Goal: Task Accomplishment & Management: Complete application form

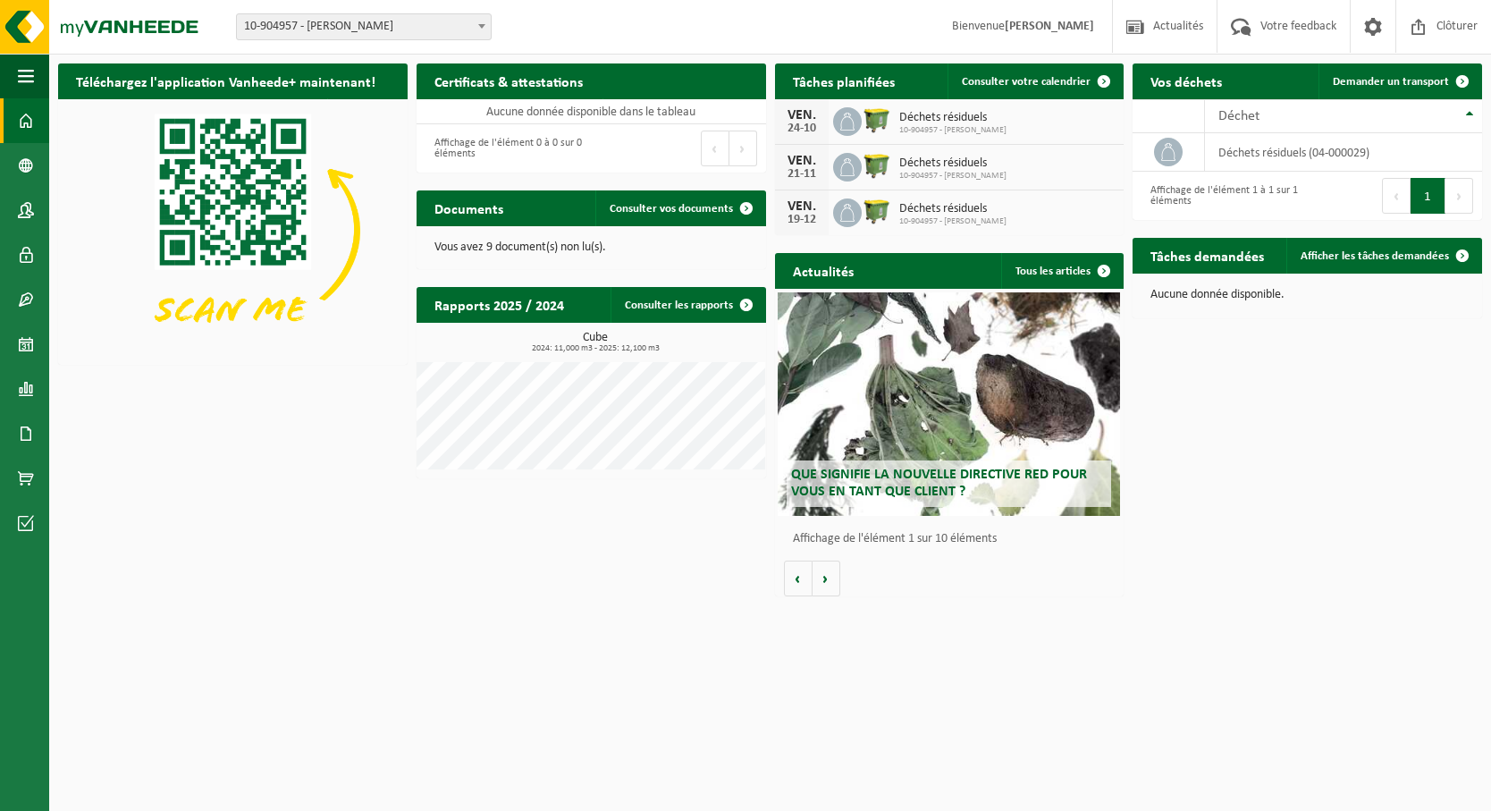
click at [1145, 476] on div "Téléchargez l'application Vanheede+ maintenant! Cachez Certificats & attestatio…" at bounding box center [770, 330] width 1433 height 551
drag, startPoint x: 1236, startPoint y: 453, endPoint x: 1231, endPoint y: 425, distance: 29.1
click at [1145, 453] on div "Téléchargez l'application Vanheede+ maintenant! Cachez Certificats & attestatio…" at bounding box center [770, 330] width 1433 height 551
click at [1145, 83] on span "Demander un transport" at bounding box center [1391, 82] width 116 height 12
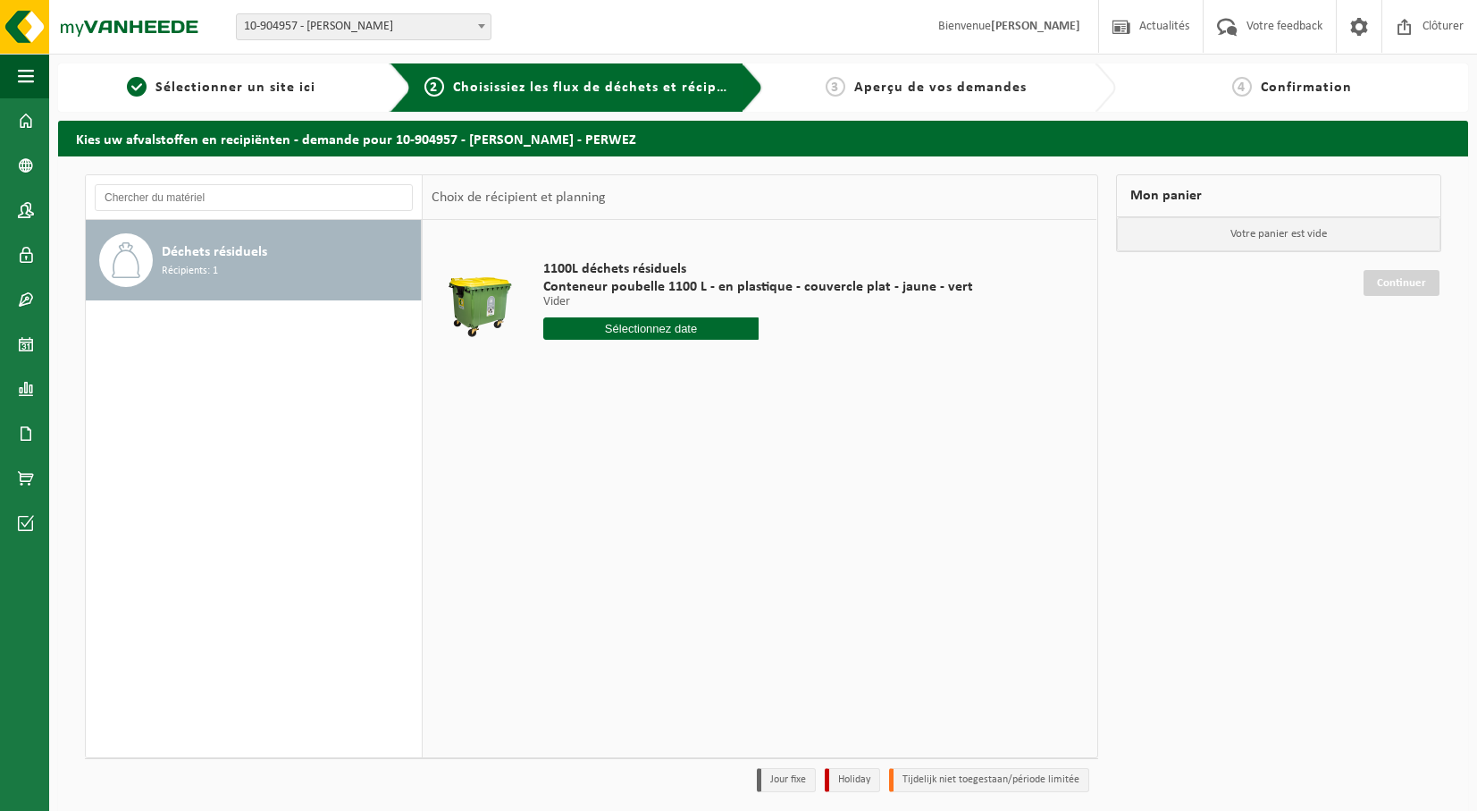
click at [602, 323] on input "text" at bounding box center [650, 328] width 215 height 22
click at [679, 454] on div "10" at bounding box center [685, 458] width 31 height 29
type input "à partir de 2025-10-10"
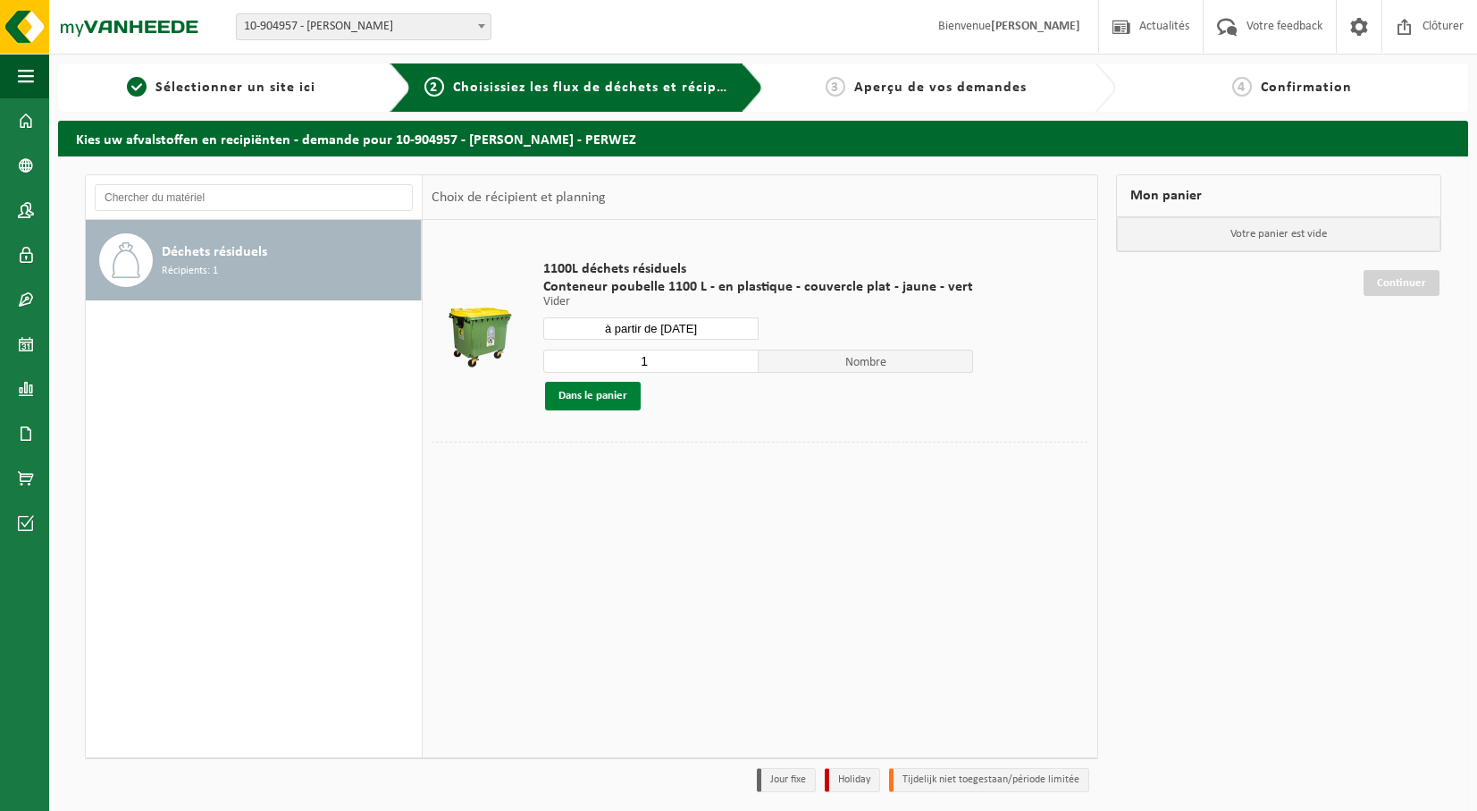
click at [611, 400] on button "Dans le panier" at bounding box center [593, 396] width 96 height 29
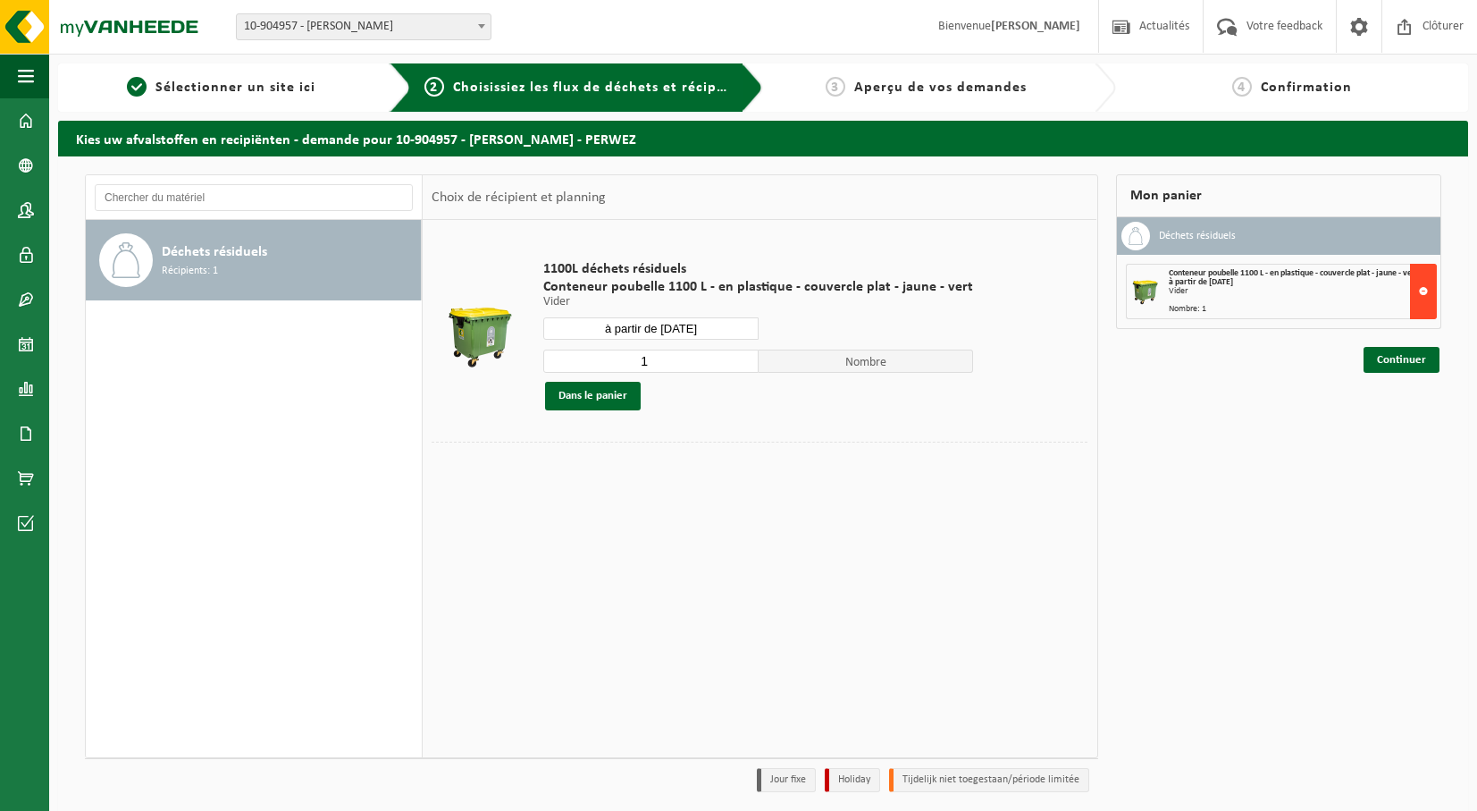
click at [1426, 291] on button at bounding box center [1423, 291] width 27 height 55
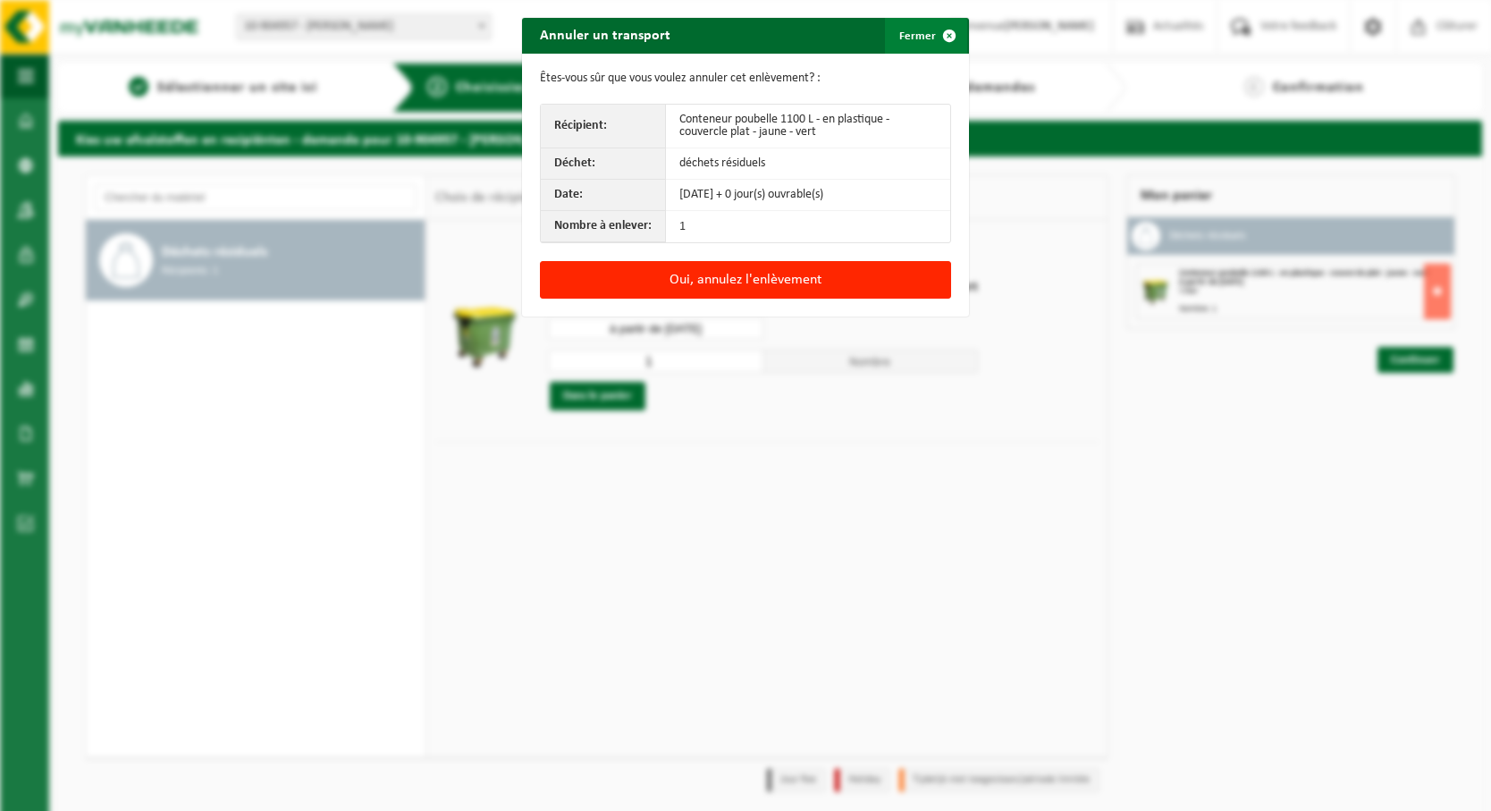
click at [944, 34] on span "button" at bounding box center [949, 36] width 36 height 36
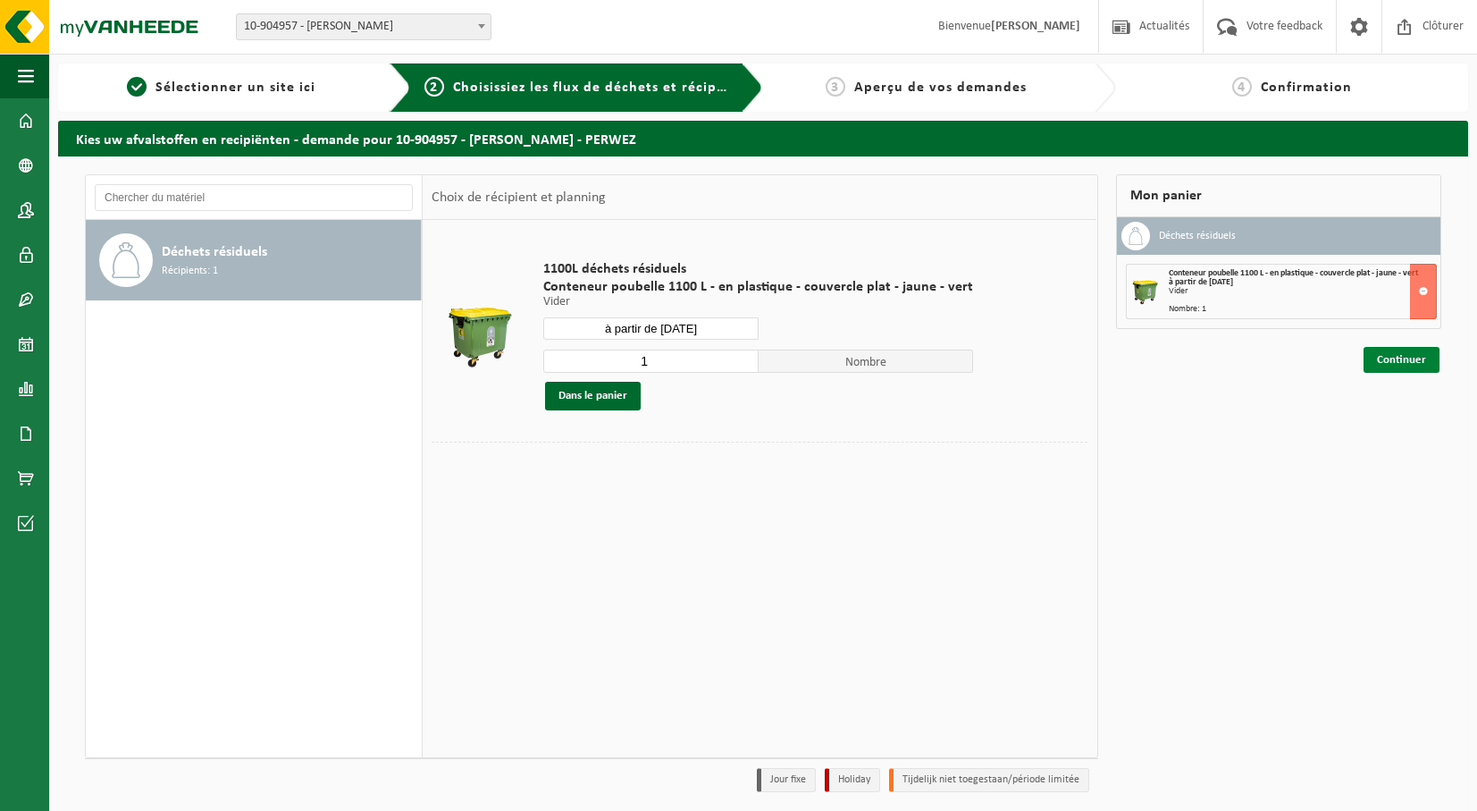
click at [1398, 366] on link "Continuer" at bounding box center [1402, 360] width 76 height 26
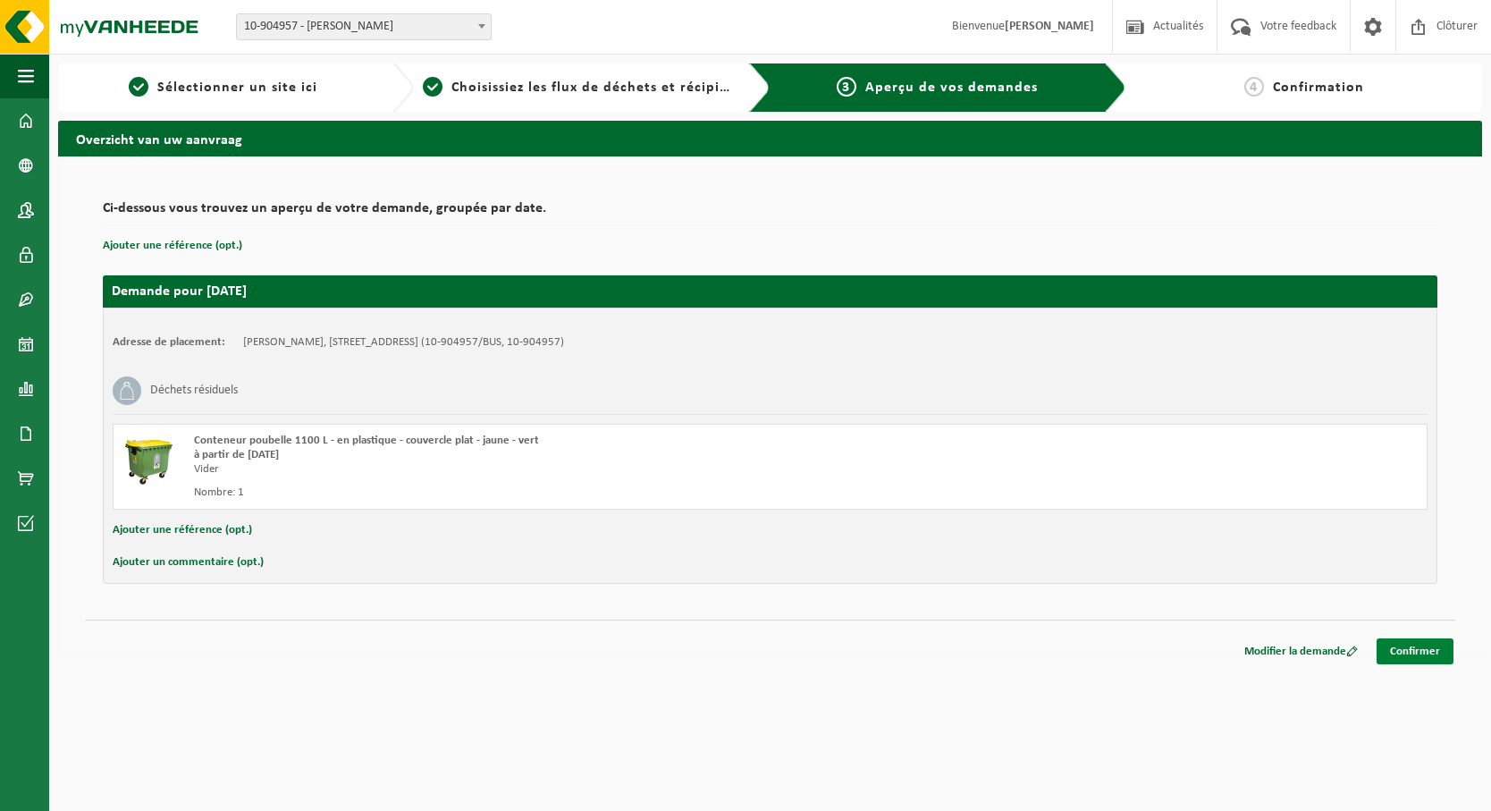
click at [1416, 650] on link "Confirmer" at bounding box center [1414, 651] width 77 height 26
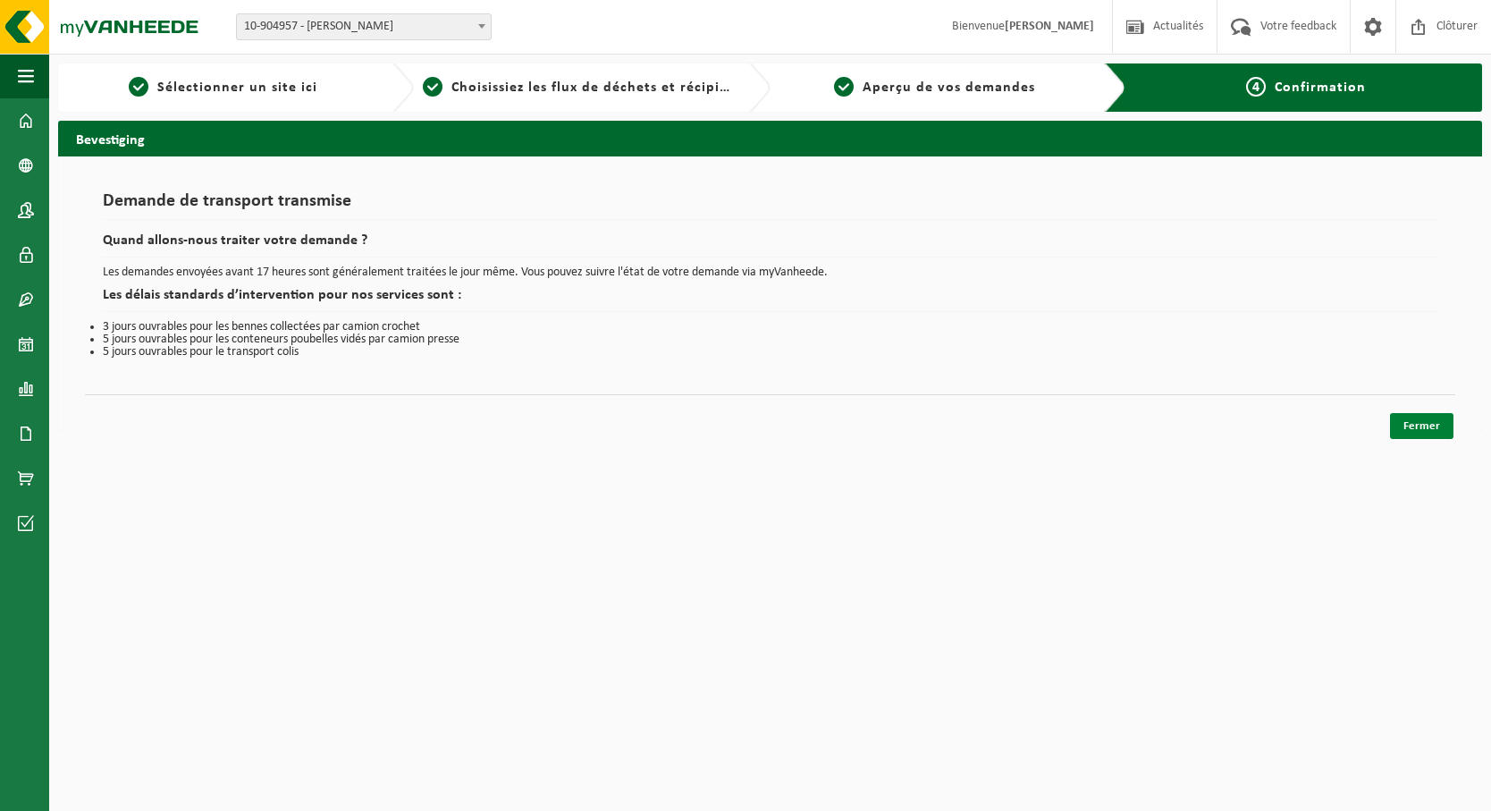
click at [1408, 420] on link "Fermer" at bounding box center [1421, 426] width 63 height 26
